Goal: Task Accomplishment & Management: Manage account settings

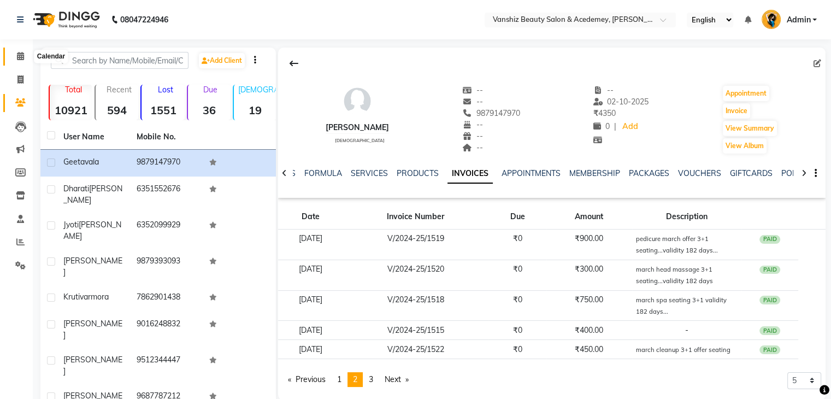
click at [19, 61] on span at bounding box center [20, 56] width 19 height 13
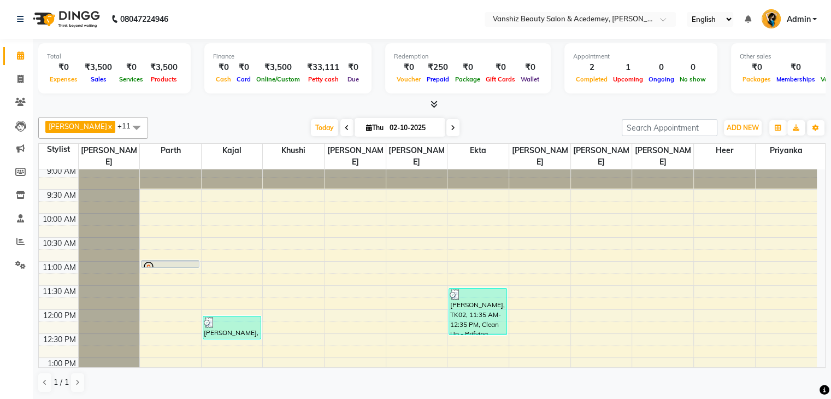
scroll to position [51, 0]
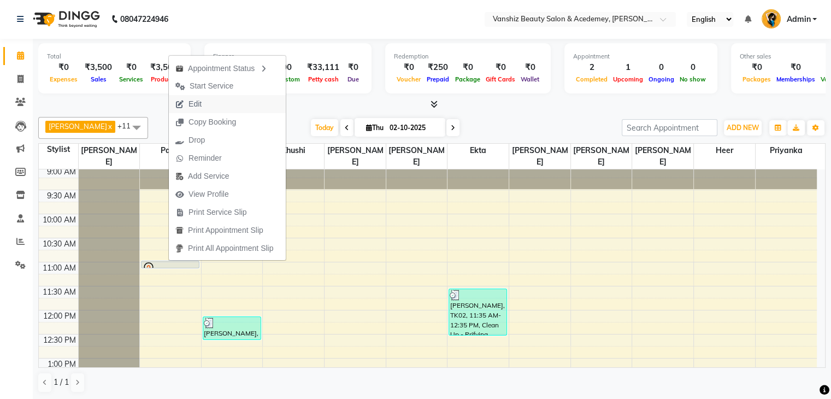
click at [201, 107] on span "Edit" at bounding box center [195, 103] width 13 height 11
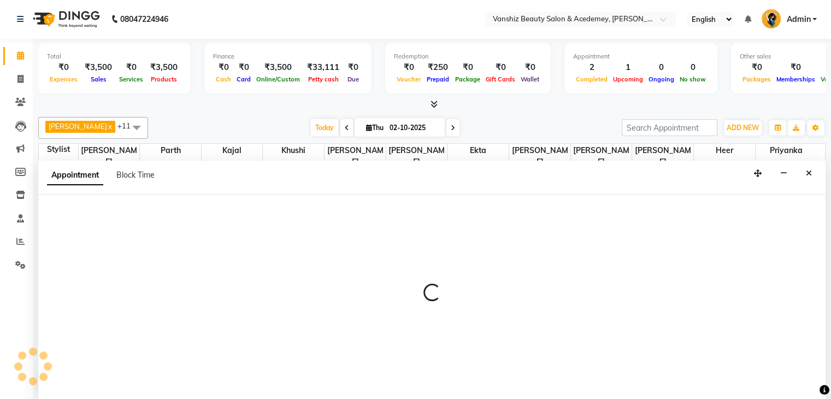
select select "tentative"
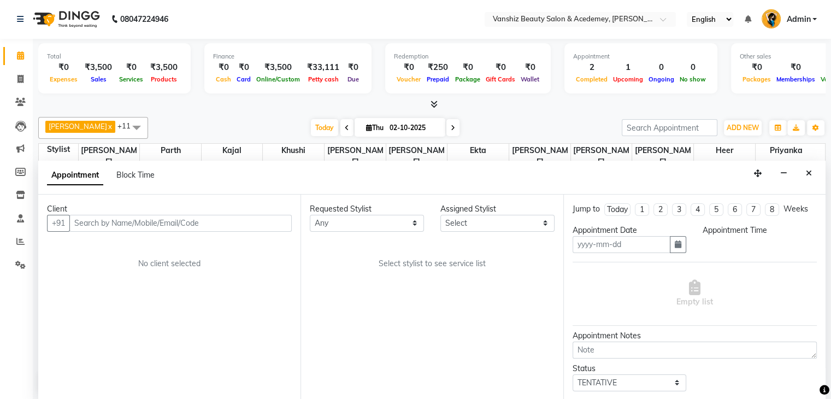
type input "02-10-2025"
select select "86122"
select select "660"
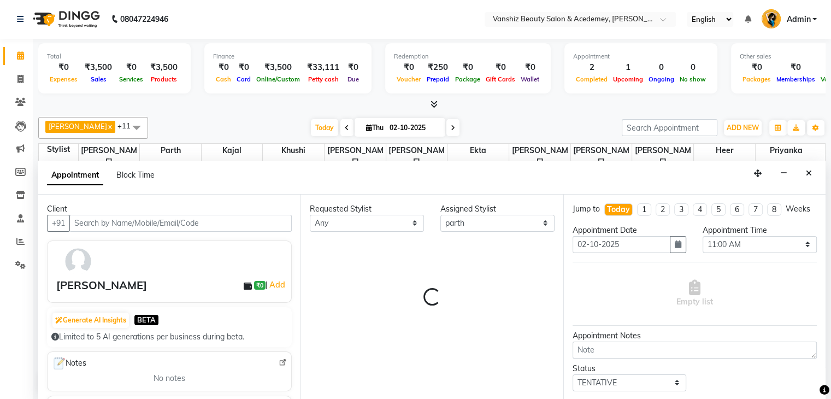
select select "2468"
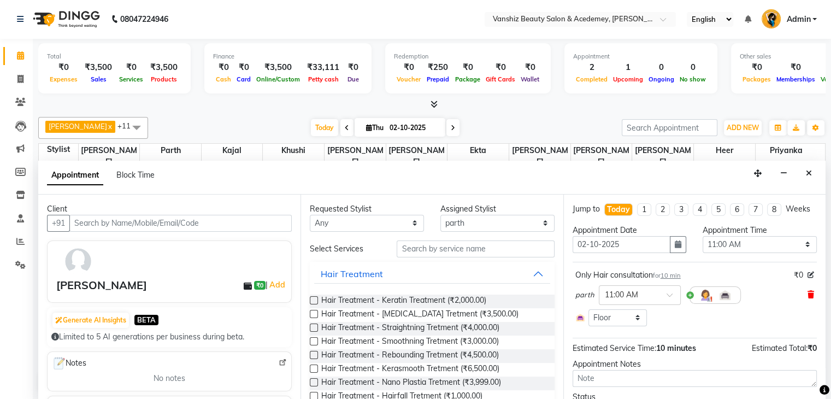
click at [808, 298] on icon at bounding box center [811, 295] width 7 height 8
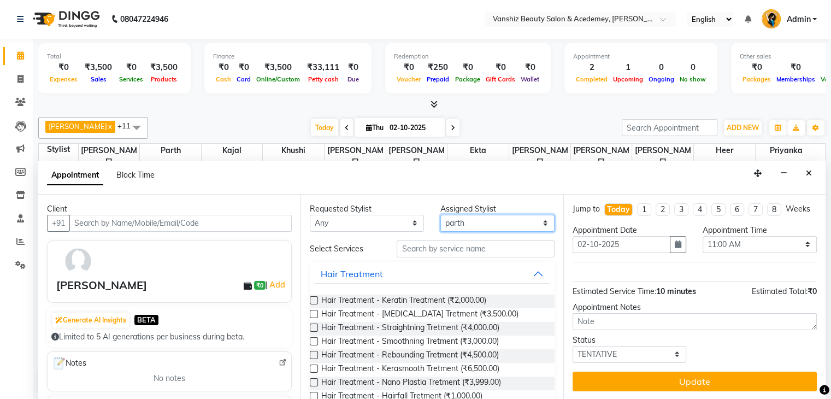
click at [460, 219] on select "Select [PERSON_NAME] [PERSON_NAME] [PERSON_NAME] kajal [PERSON_NAME] [PERSON_NA…" at bounding box center [498, 223] width 114 height 17
select select "78799"
click at [441, 215] on select "Select [PERSON_NAME] [PERSON_NAME] [PERSON_NAME] kajal [PERSON_NAME] [PERSON_NA…" at bounding box center [498, 223] width 114 height 17
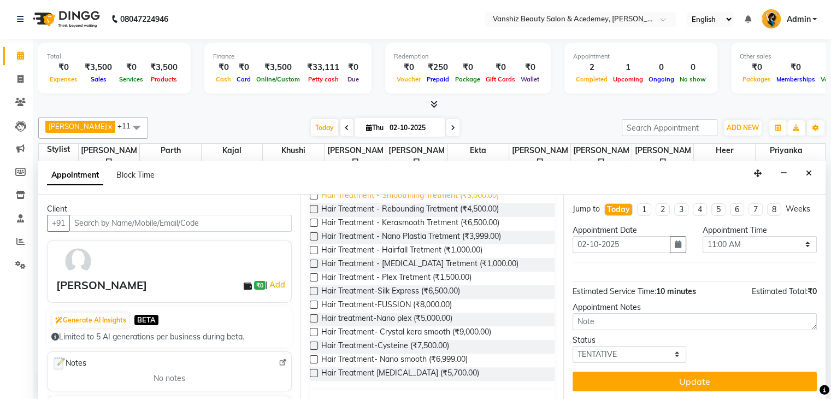
scroll to position [146, 0]
click at [315, 329] on label at bounding box center [314, 331] width 8 height 8
click at [315, 329] on input "checkbox" at bounding box center [313, 332] width 7 height 7
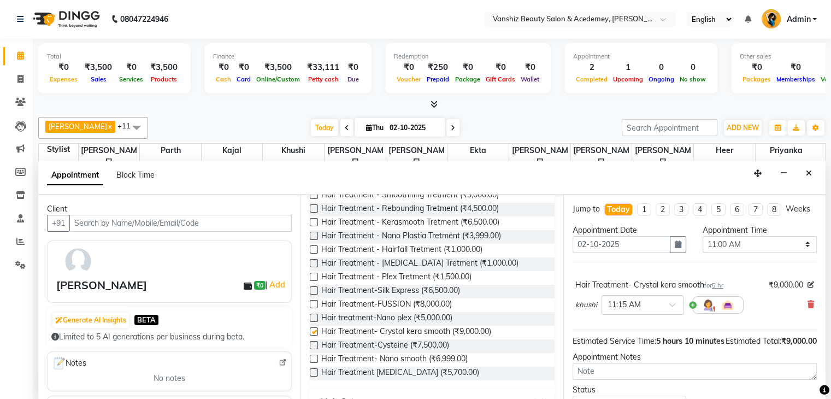
checkbox input "false"
click at [710, 312] on img at bounding box center [708, 304] width 13 height 13
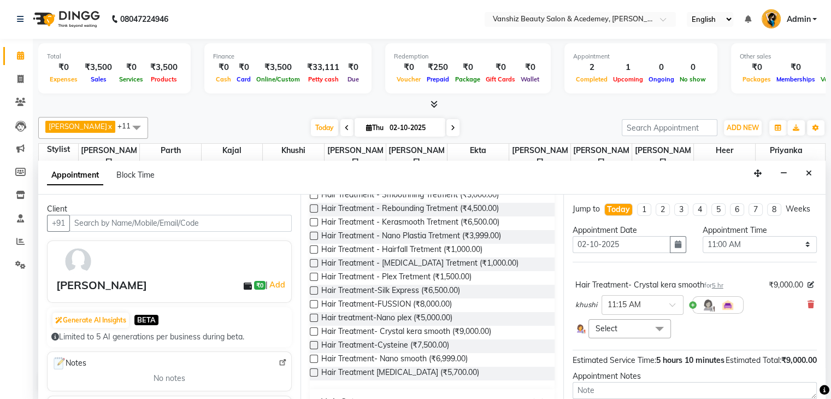
click at [618, 338] on span "Select" at bounding box center [630, 328] width 83 height 19
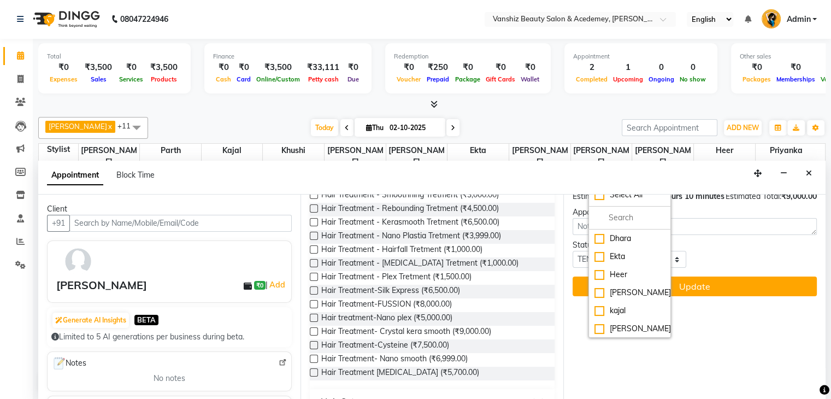
scroll to position [167, 0]
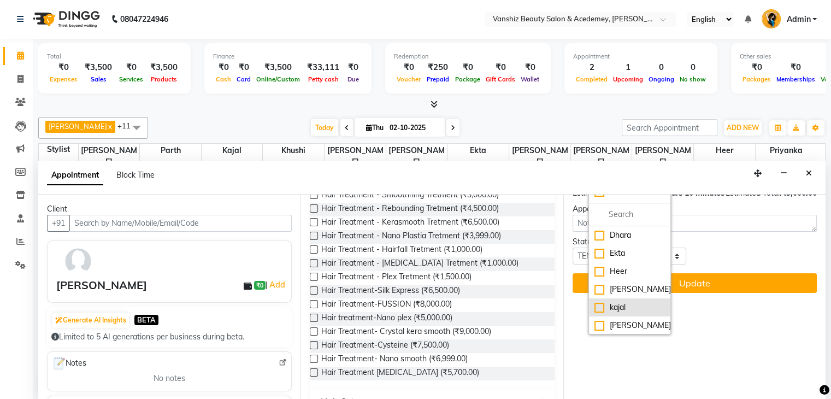
click at [601, 313] on div "kajal" at bounding box center [630, 307] width 71 height 11
checkbox input "true"
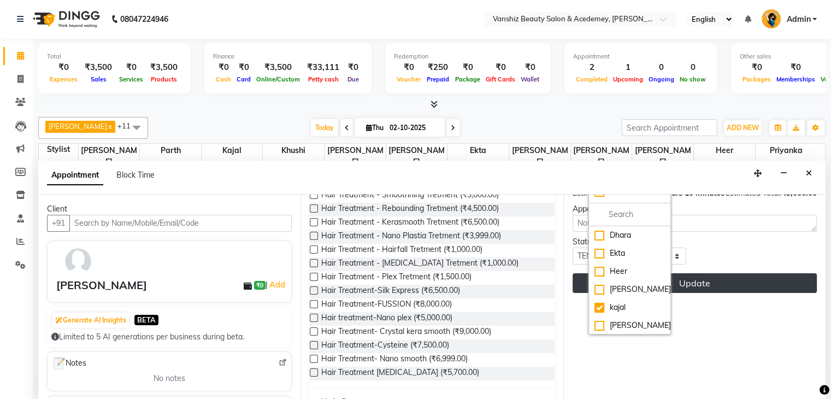
click at [687, 293] on button "Update" at bounding box center [695, 283] width 244 height 20
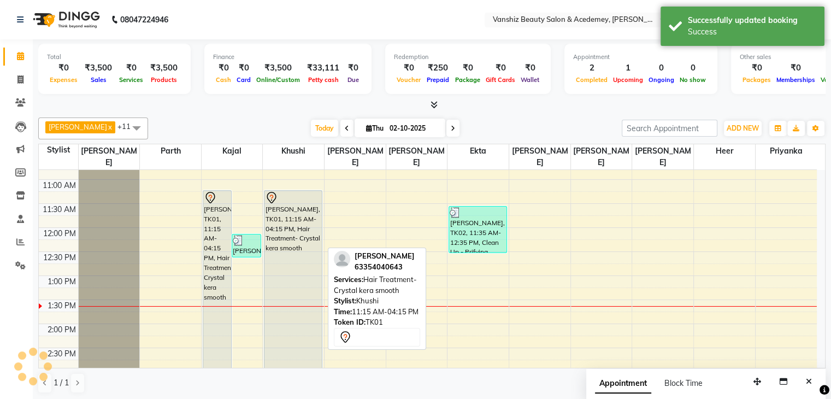
scroll to position [132, 0]
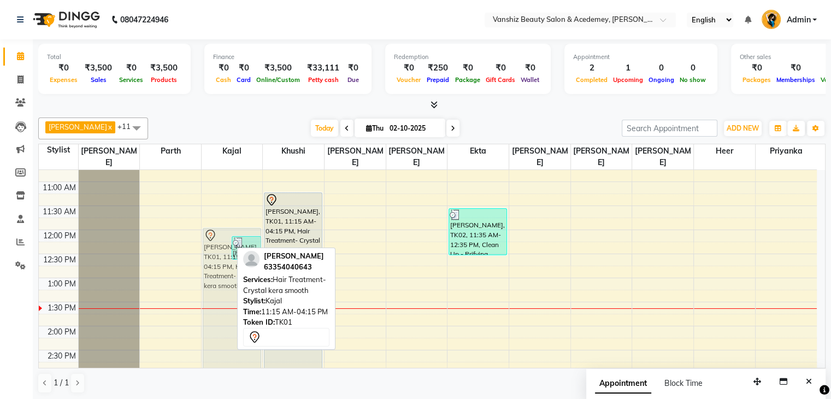
drag, startPoint x: 207, startPoint y: 251, endPoint x: 208, endPoint y: 283, distance: 31.7
click at [208, 283] on div "[PERSON_NAME], TK01, 11:15 AM-04:15 PM, Hair Treatment- Crystal kera smooth [PE…" at bounding box center [232, 350] width 61 height 625
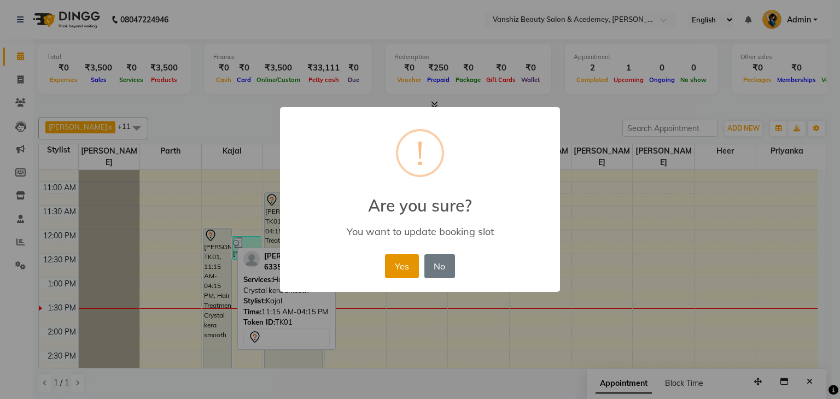
click at [389, 264] on button "Yes" at bounding box center [401, 266] width 33 height 24
